Goal: Task Accomplishment & Management: Use online tool/utility

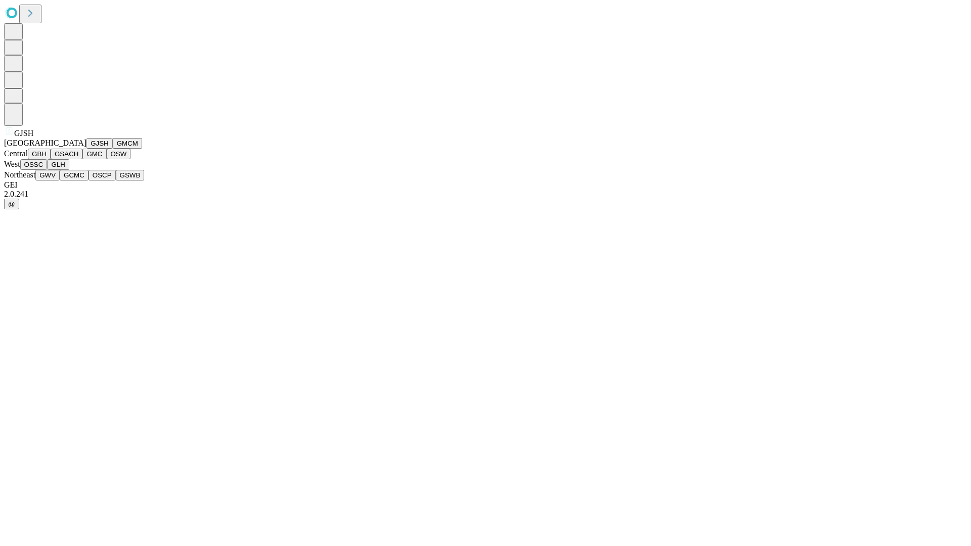
click at [86, 149] on button "GJSH" at bounding box center [99, 143] width 26 height 11
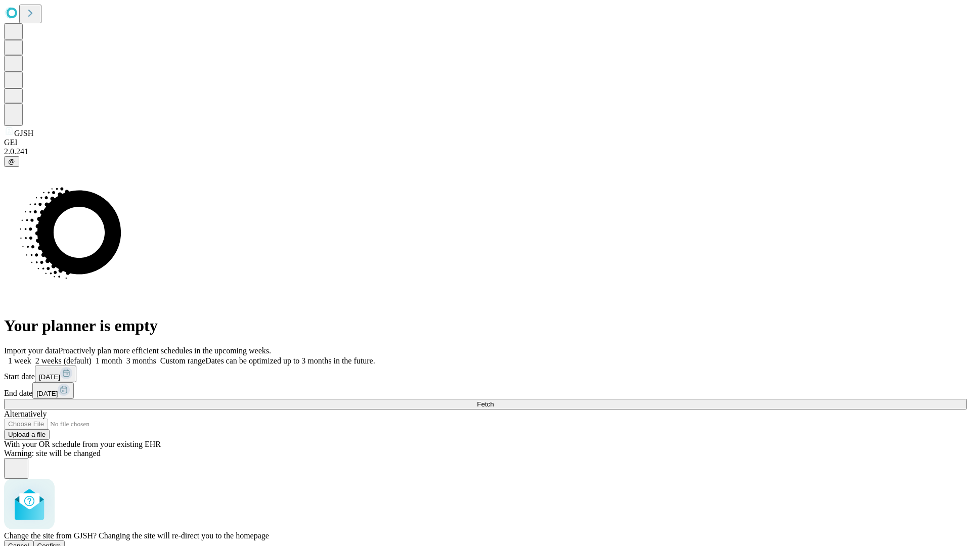
click at [61, 542] on span "Confirm" at bounding box center [49, 546] width 24 height 8
click at [122, 356] on label "1 month" at bounding box center [107, 360] width 31 height 9
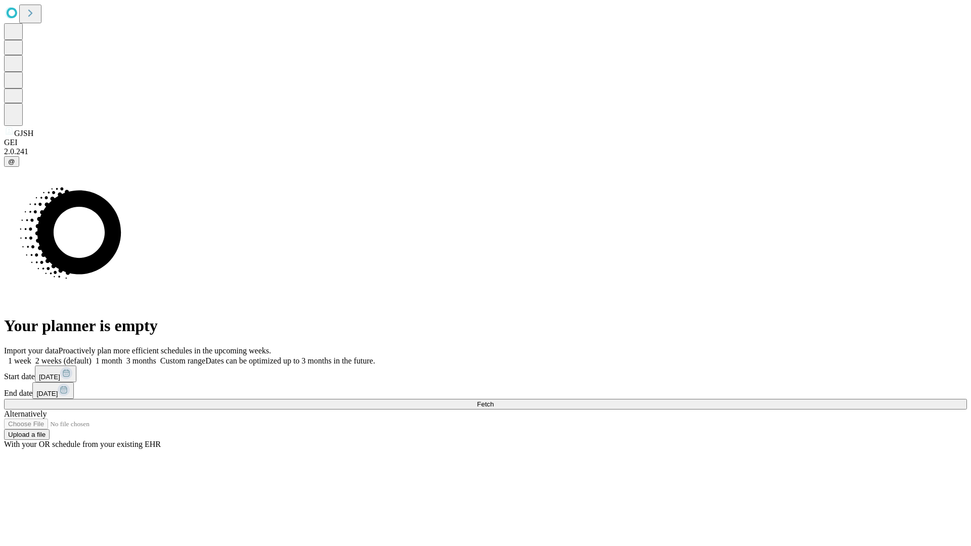
click at [494, 400] on span "Fetch" at bounding box center [485, 404] width 17 height 8
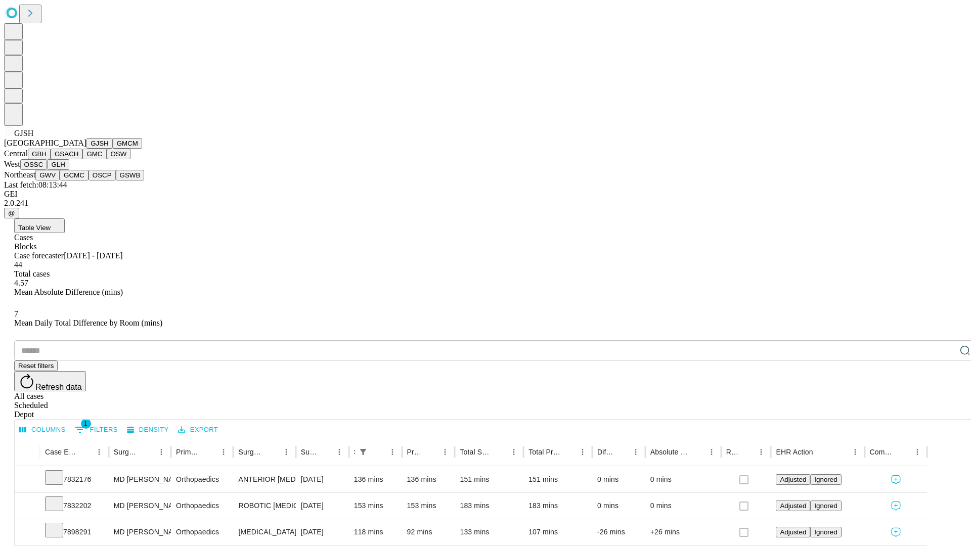
click at [113, 149] on button "GMCM" at bounding box center [127, 143] width 29 height 11
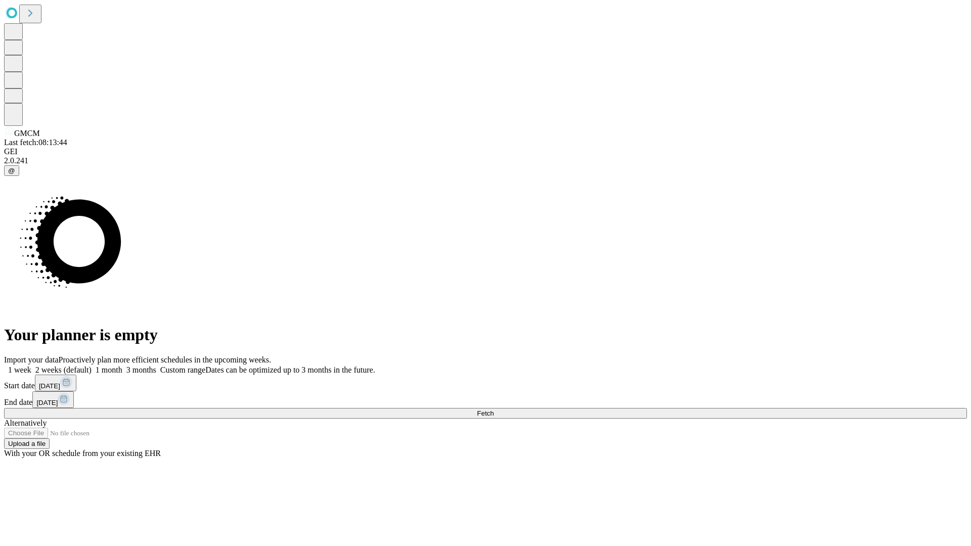
click at [122, 366] on label "1 month" at bounding box center [107, 370] width 31 height 9
click at [494, 410] on span "Fetch" at bounding box center [485, 414] width 17 height 8
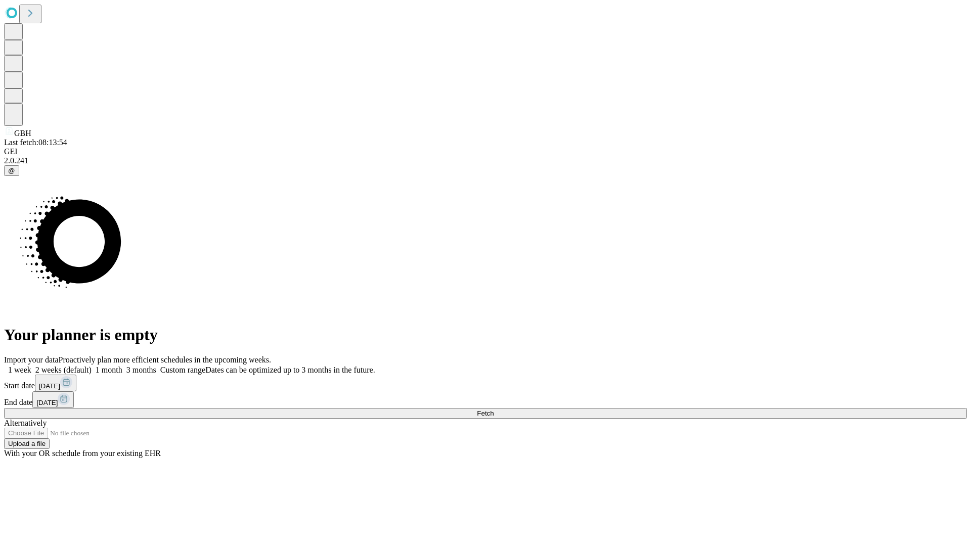
click at [122, 366] on label "1 month" at bounding box center [107, 370] width 31 height 9
click at [494, 410] on span "Fetch" at bounding box center [485, 414] width 17 height 8
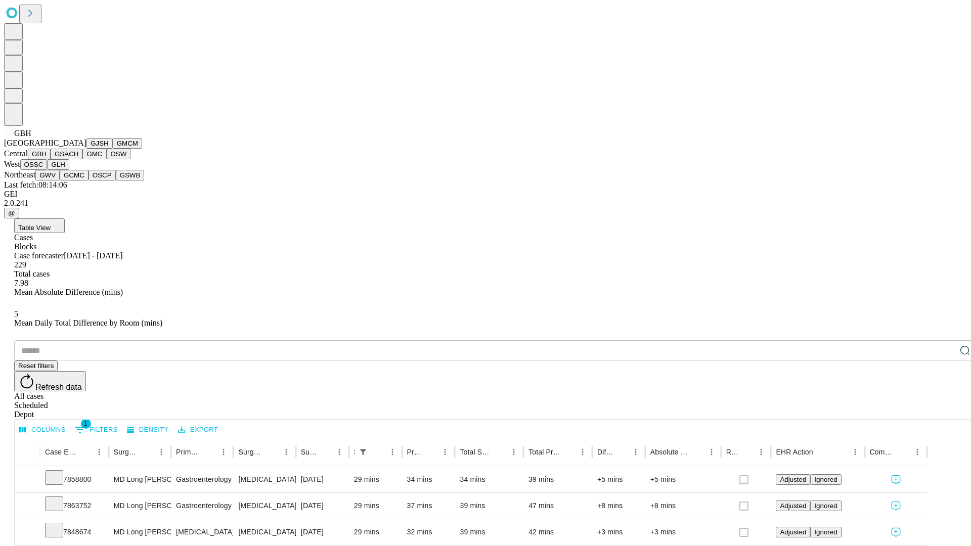
click at [78, 159] on button "GSACH" at bounding box center [67, 154] width 32 height 11
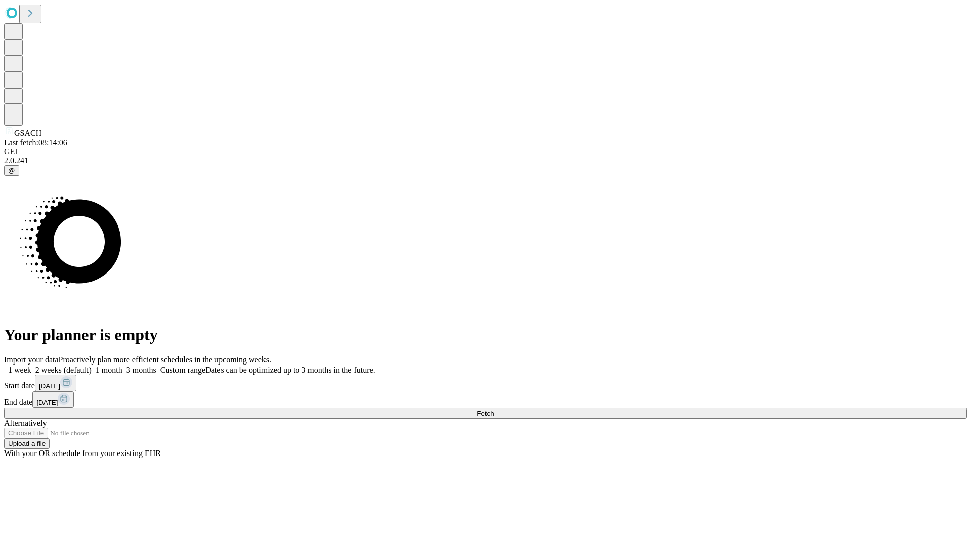
click at [494, 410] on span "Fetch" at bounding box center [485, 414] width 17 height 8
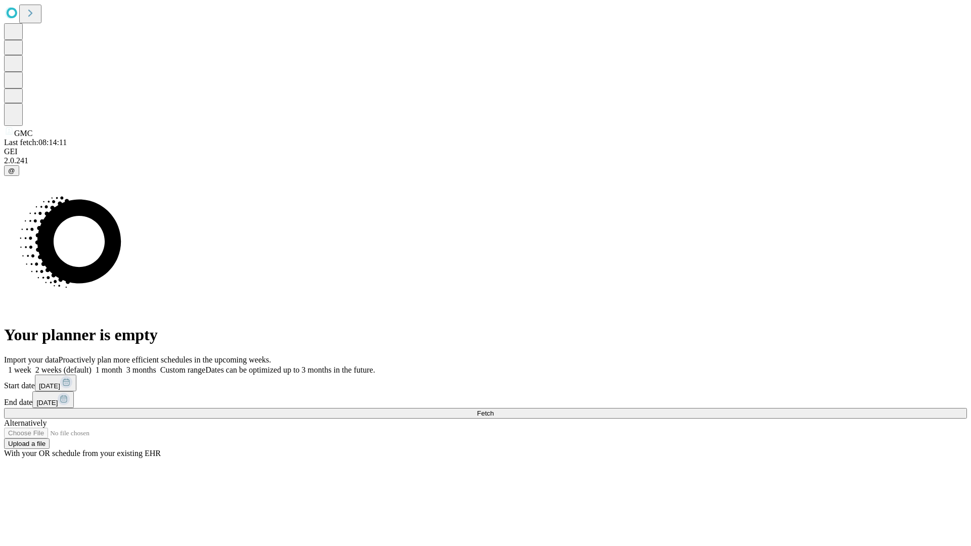
click at [122, 366] on label "1 month" at bounding box center [107, 370] width 31 height 9
click at [494, 410] on span "Fetch" at bounding box center [485, 414] width 17 height 8
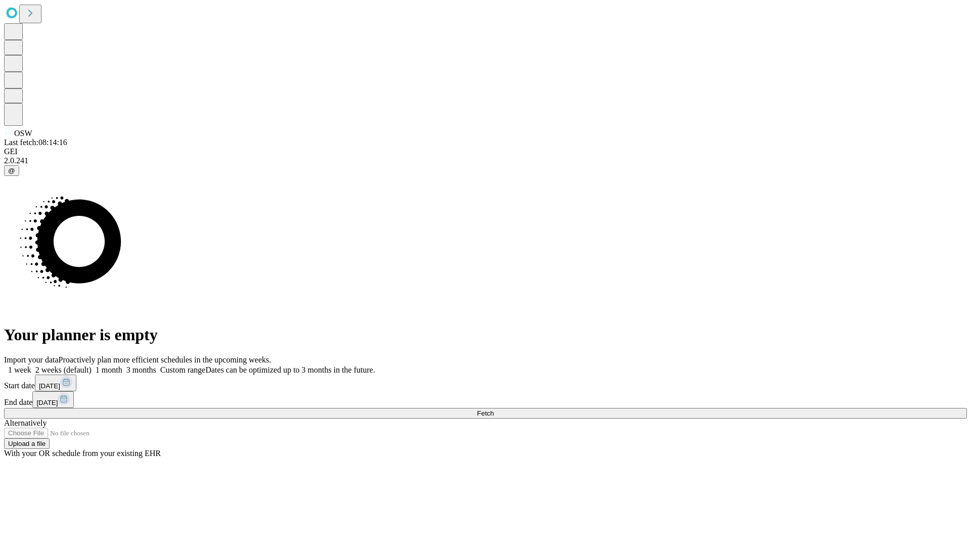
click at [122, 366] on label "1 month" at bounding box center [107, 370] width 31 height 9
click at [494, 410] on span "Fetch" at bounding box center [485, 414] width 17 height 8
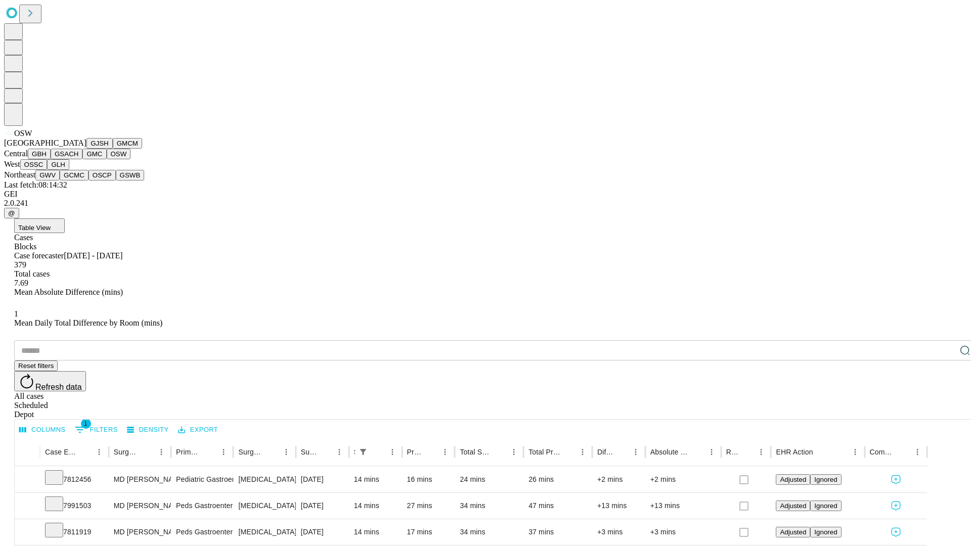
click at [48, 170] on button "OSSC" at bounding box center [33, 164] width 27 height 11
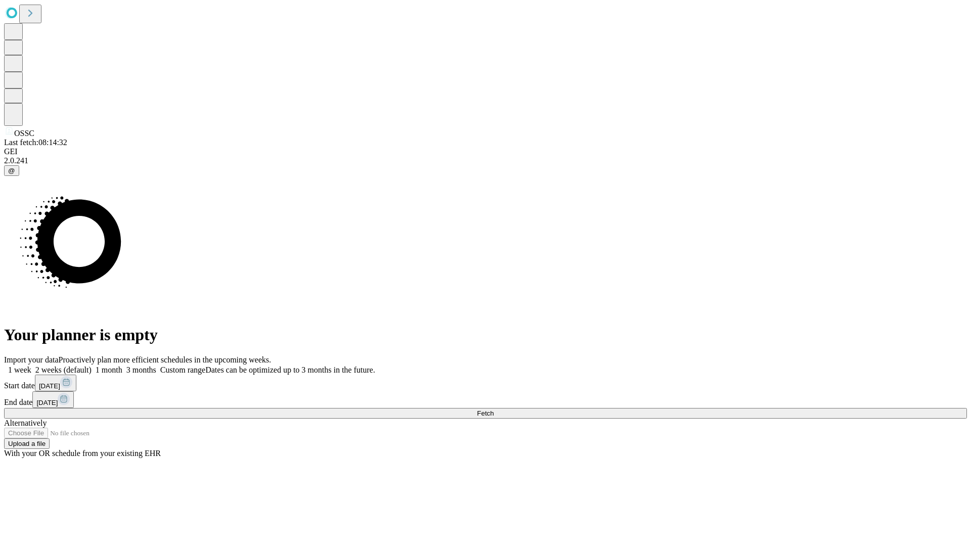
click at [122, 366] on label "1 month" at bounding box center [107, 370] width 31 height 9
click at [494, 410] on span "Fetch" at bounding box center [485, 414] width 17 height 8
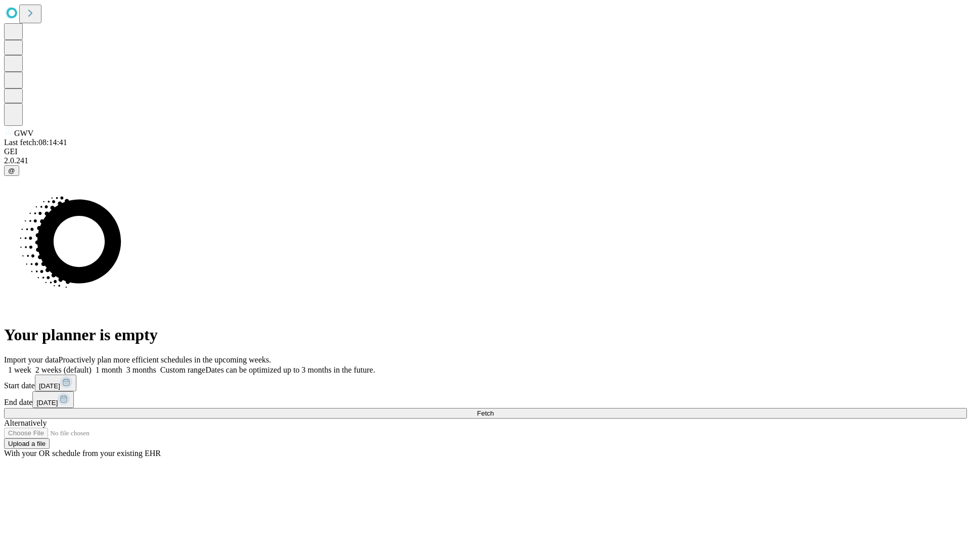
click at [122, 366] on label "1 month" at bounding box center [107, 370] width 31 height 9
click at [494, 410] on span "Fetch" at bounding box center [485, 414] width 17 height 8
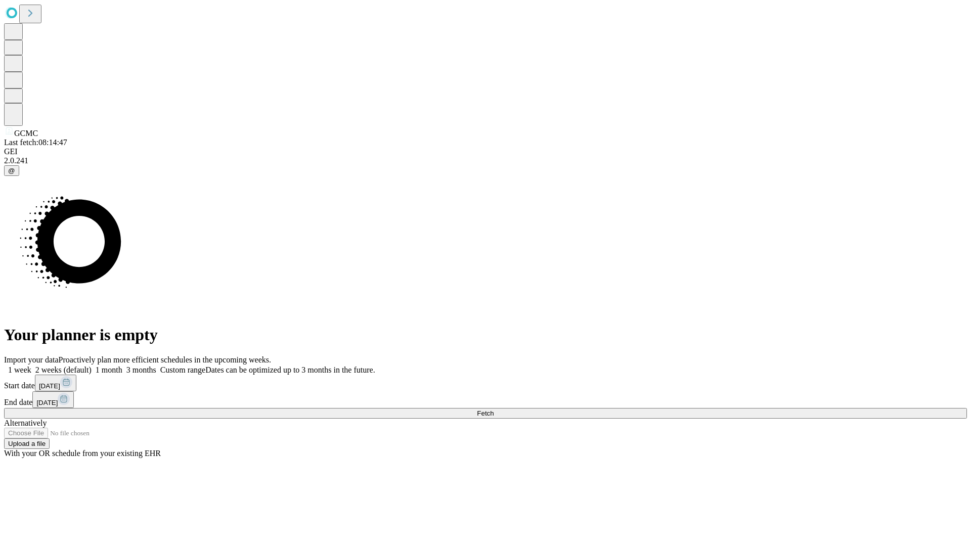
click at [122, 366] on label "1 month" at bounding box center [107, 370] width 31 height 9
click at [494, 410] on span "Fetch" at bounding box center [485, 414] width 17 height 8
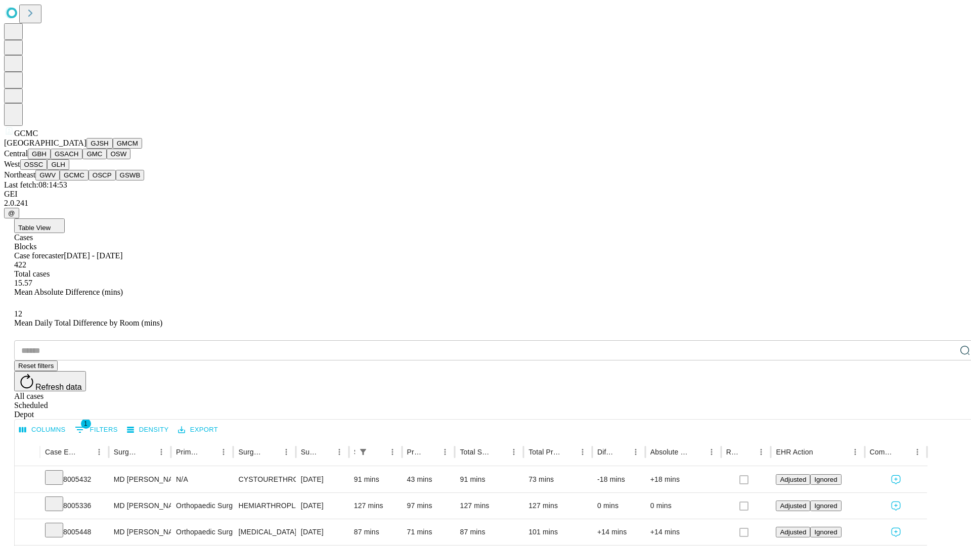
click at [88, 181] on button "OSCP" at bounding box center [101, 175] width 27 height 11
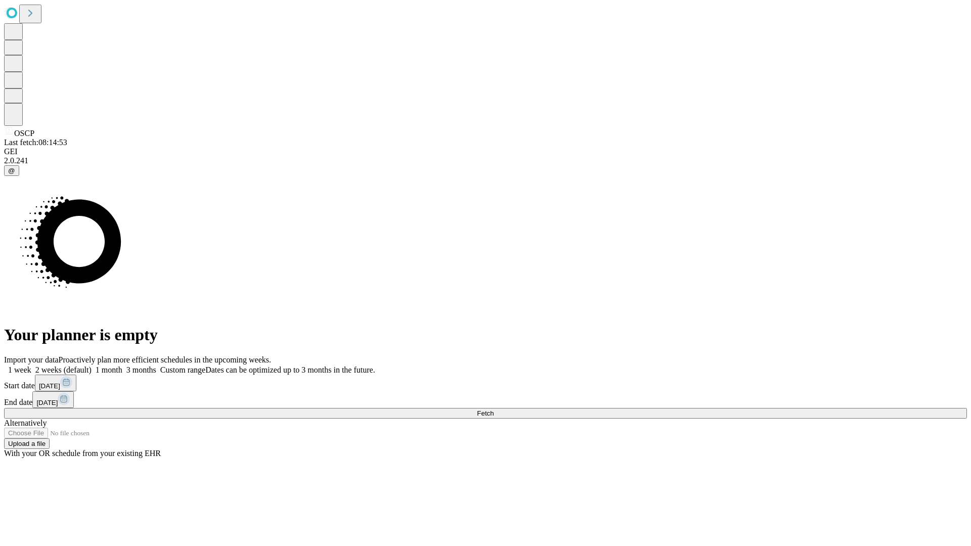
click at [122, 366] on label "1 month" at bounding box center [107, 370] width 31 height 9
click at [494, 410] on span "Fetch" at bounding box center [485, 414] width 17 height 8
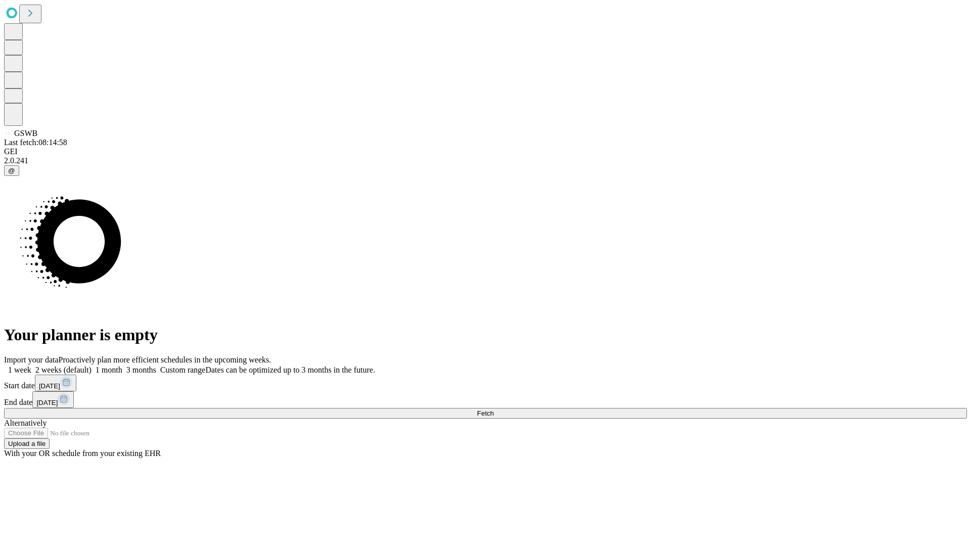
click at [122, 366] on label "1 month" at bounding box center [107, 370] width 31 height 9
click at [494, 410] on span "Fetch" at bounding box center [485, 414] width 17 height 8
